Goal: Task Accomplishment & Management: Complete application form

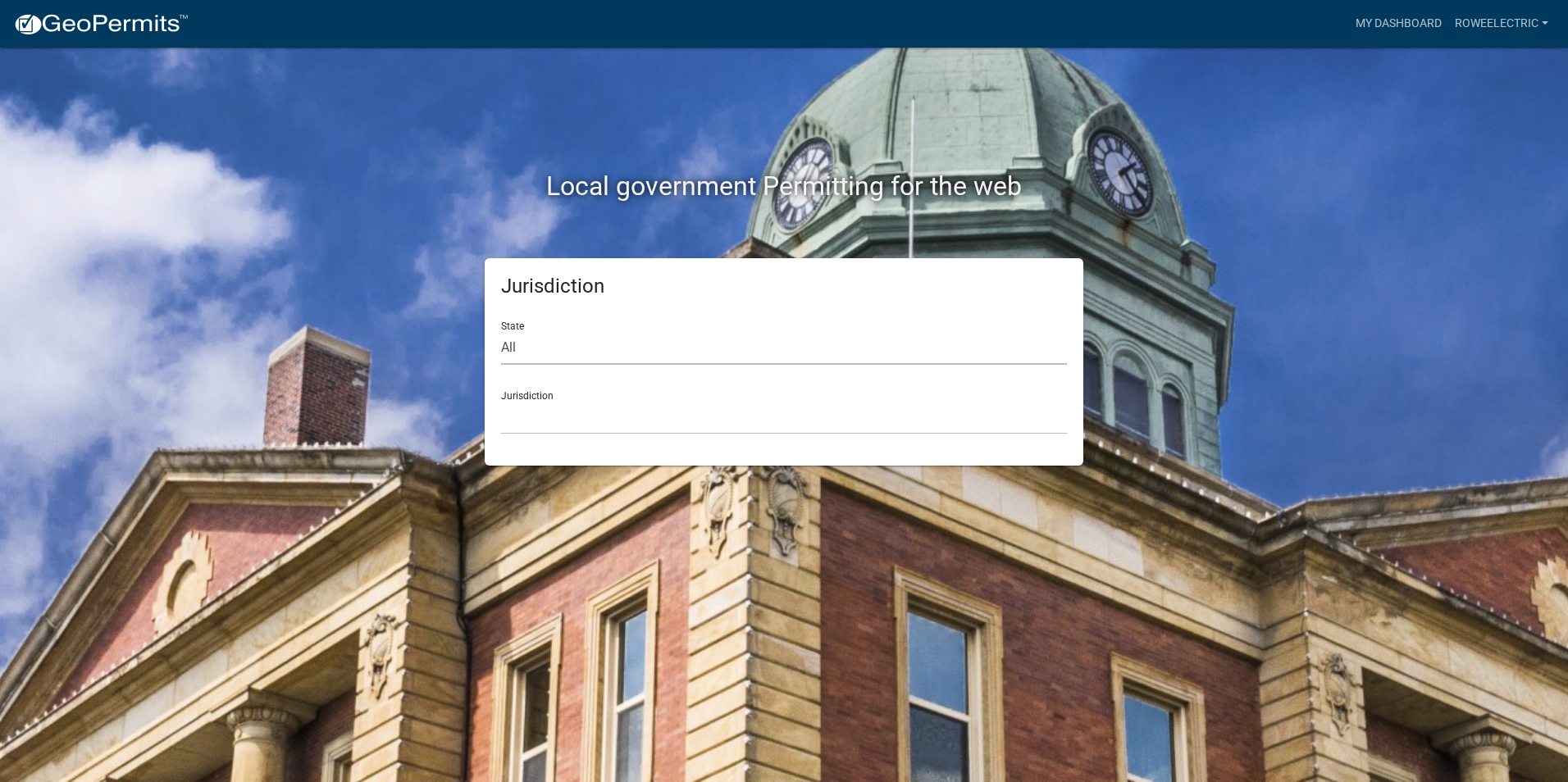
click at [623, 350] on select "All [US_STATE] [US_STATE] [US_STATE] [US_STATE] [US_STATE] [US_STATE] [US_STATE…" at bounding box center [784, 348] width 565 height 34
select select "[US_STATE]"
click at [501, 331] on select "All [US_STATE] [US_STATE] [US_STATE] [US_STATE] [US_STATE] [US_STATE] [US_STATE…" at bounding box center [784, 348] width 565 height 34
click at [618, 402] on select "City of [GEOGRAPHIC_DATA], [US_STATE] City of [GEOGRAPHIC_DATA], [US_STATE] Cit…" at bounding box center [784, 417] width 565 height 34
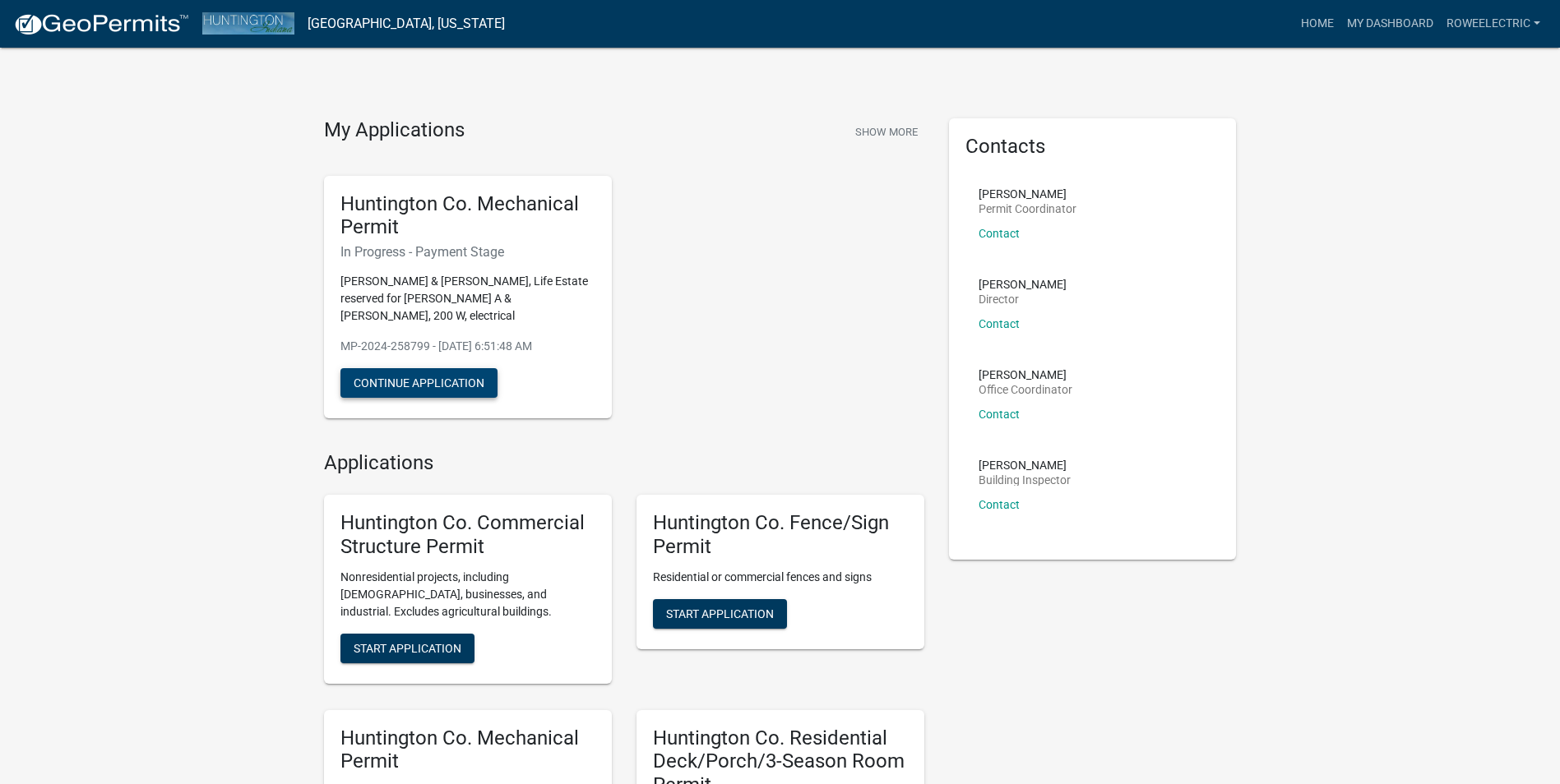
click at [457, 369] on button "Continue Application" at bounding box center [418, 383] width 157 height 30
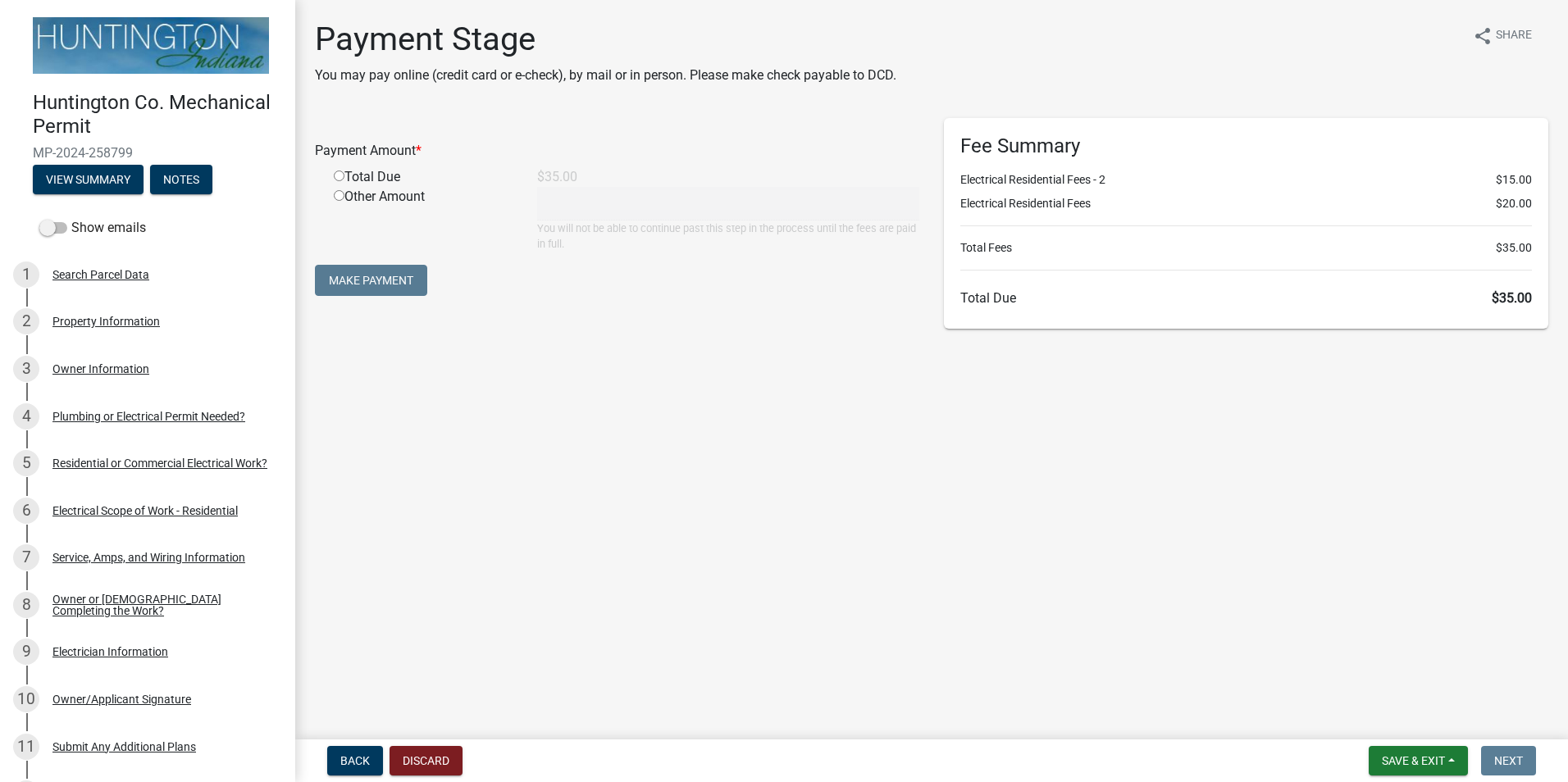
click at [340, 174] on input "radio" at bounding box center [339, 176] width 10 height 10
radio input "true"
type input "35"
click at [392, 279] on button "Make Payment" at bounding box center [371, 280] width 113 height 31
